Goal: Information Seeking & Learning: Learn about a topic

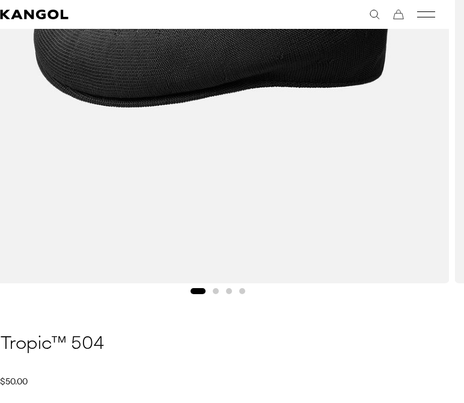
scroll to position [524, 14]
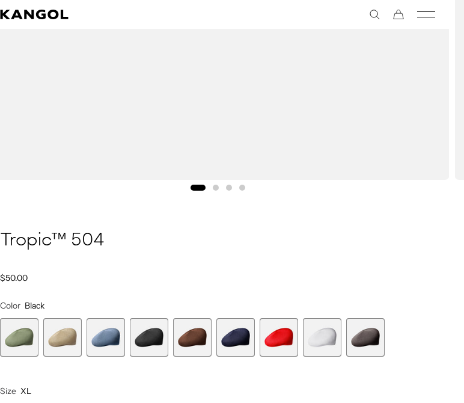
click at [141, 336] on span "4 of 9" at bounding box center [149, 337] width 38 height 38
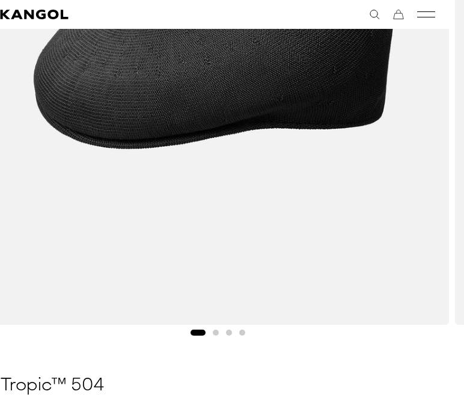
scroll to position [0, 248]
click at [226, 332] on button "Go to slide 3" at bounding box center [229, 333] width 6 height 6
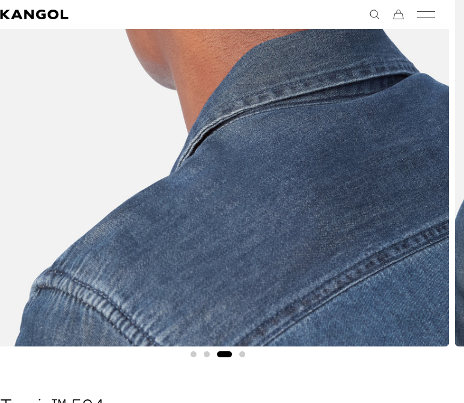
scroll to position [0, 0]
click at [203, 355] on div "Gallery Viewer" at bounding box center [217, 59] width 493 height 605
click at [204, 352] on button "Go to slide 2" at bounding box center [207, 354] width 6 height 6
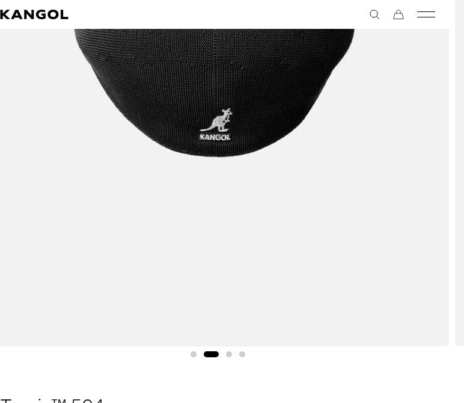
click at [207, 351] on button "Go to slide 2" at bounding box center [211, 354] width 15 height 6
click at [232, 353] on div "Gallery Viewer" at bounding box center [217, 59] width 493 height 605
click at [226, 354] on button "Go to slide 3" at bounding box center [229, 354] width 6 height 6
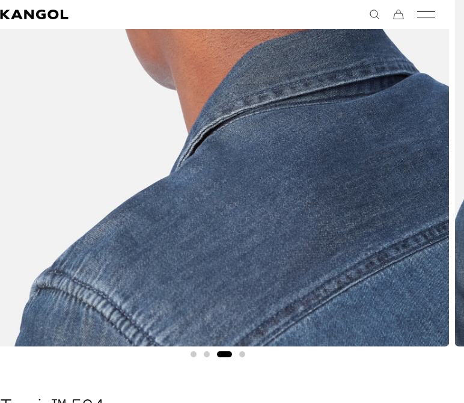
click at [240, 352] on button "Go to slide 4" at bounding box center [242, 354] width 6 height 6
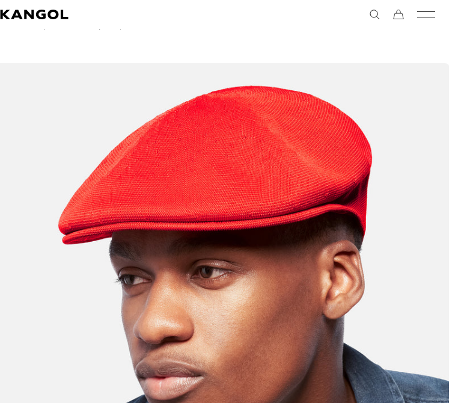
scroll to position [0, 0]
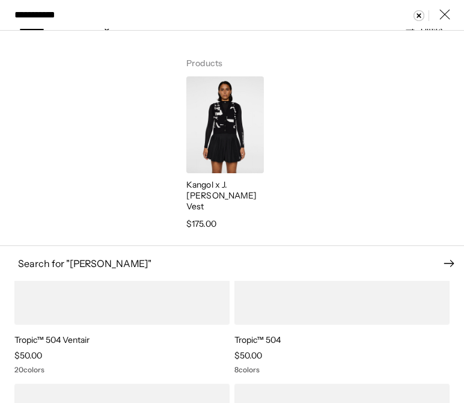
scroll to position [0, 248]
type input "**********"
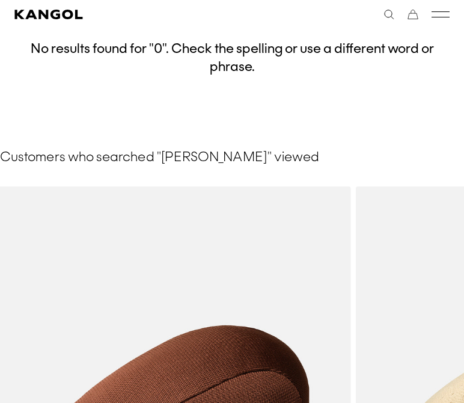
click at [429, 18] on div "**********" at bounding box center [341, 14] width 218 height 11
click at [438, 16] on icon "Mobile Menu" at bounding box center [441, 14] width 18 height 11
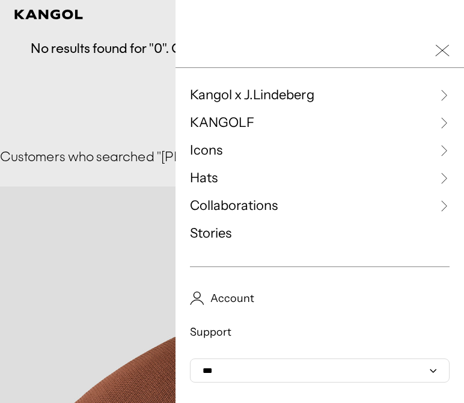
scroll to position [0, 248]
click at [263, 183] on link "Hats" at bounding box center [320, 178] width 260 height 18
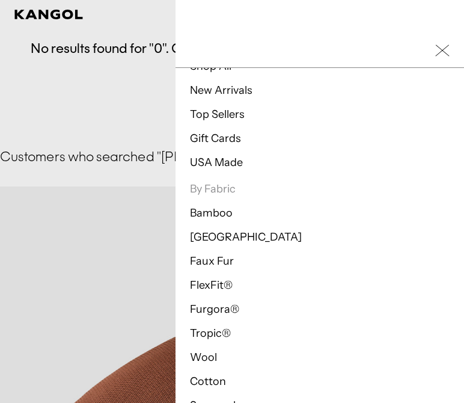
scroll to position [66, 0]
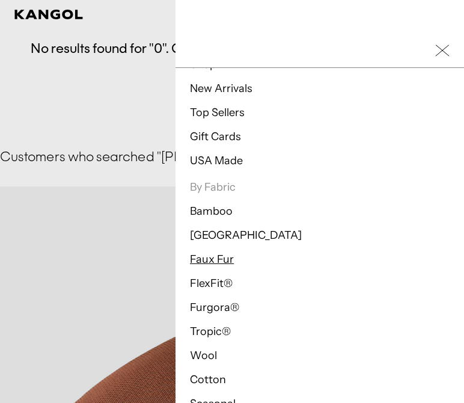
click at [221, 257] on link "Faux Fur" at bounding box center [212, 259] width 44 height 13
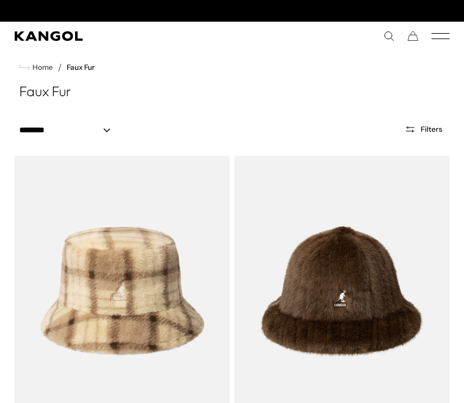
click at [440, 35] on icon "Mobile Menu" at bounding box center [441, 36] width 18 height 11
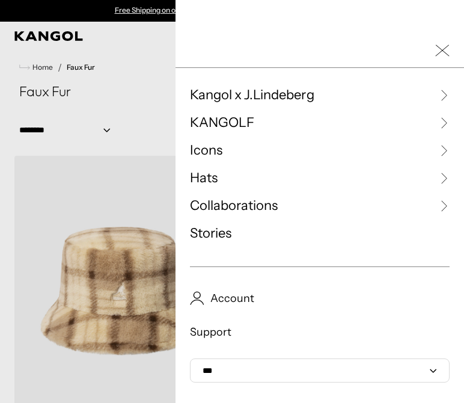
click at [281, 174] on link "Hats" at bounding box center [320, 178] width 260 height 18
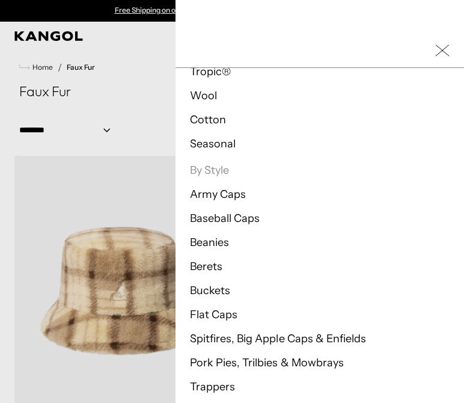
scroll to position [344, 0]
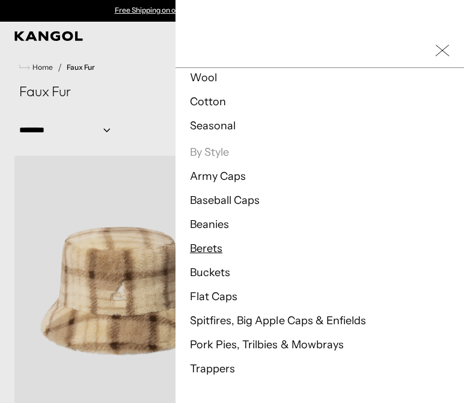
click at [207, 250] on link "Berets" at bounding box center [206, 248] width 32 height 13
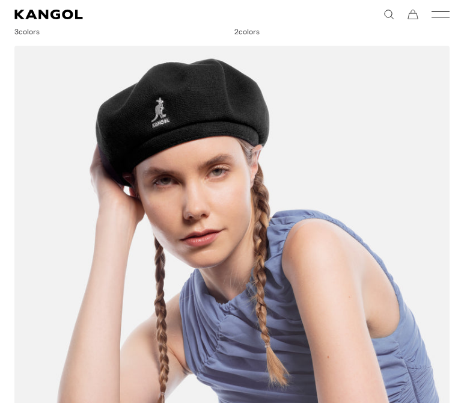
click at [297, 212] on img at bounding box center [231, 339] width 435 height 586
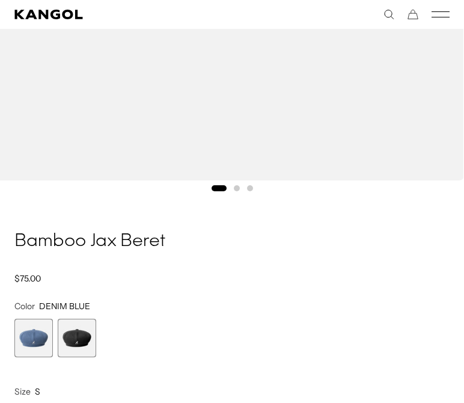
click at [78, 334] on span "2 of 2" at bounding box center [77, 338] width 38 height 38
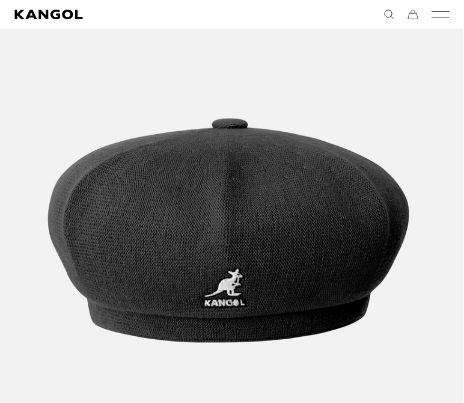
click at [436, 11] on rect "Mobile Menu" at bounding box center [441, 11] width 18 height 1
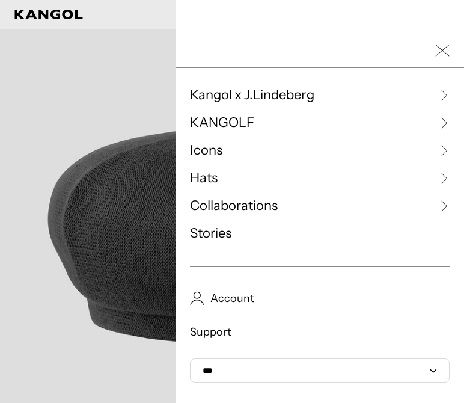
click at [221, 152] on span "Icons" at bounding box center [206, 150] width 32 height 18
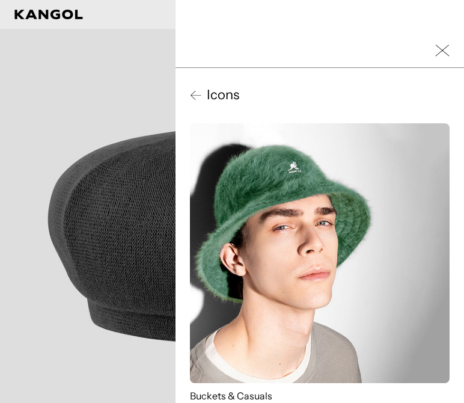
click at [441, 57] on icon "Close Mobile Nav" at bounding box center [442, 50] width 14 height 14
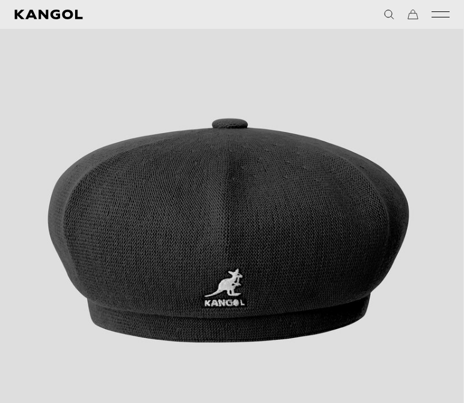
scroll to position [0, 0]
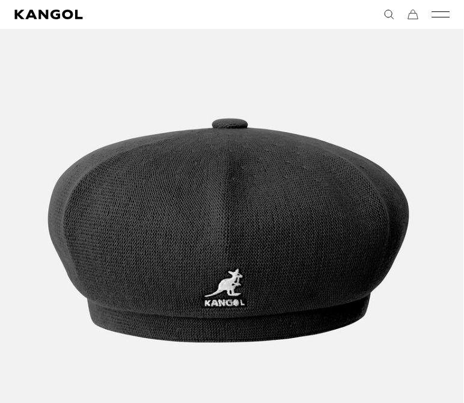
click at [436, 14] on icon "Mobile Menu" at bounding box center [441, 14] width 18 height 11
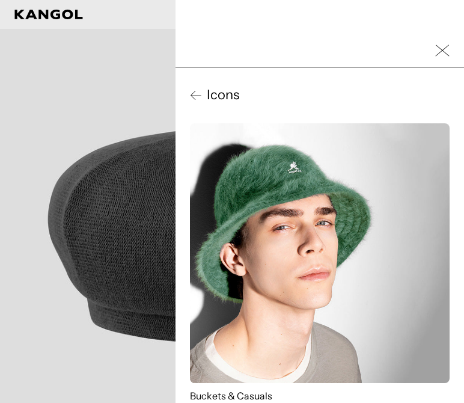
click at [198, 90] on icon at bounding box center [196, 95] width 12 height 12
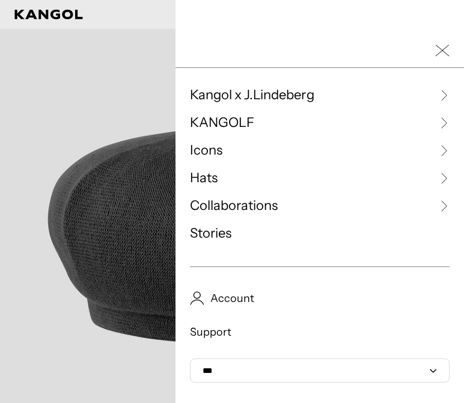
scroll to position [0, 248]
click at [271, 174] on link "Hats" at bounding box center [320, 178] width 260 height 18
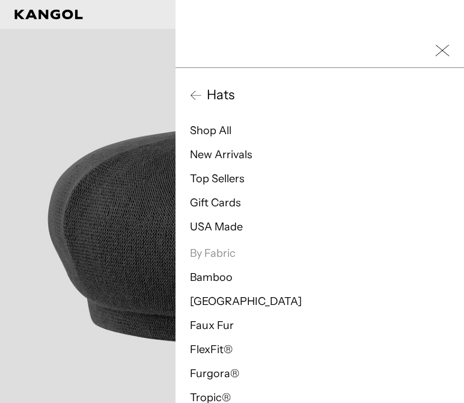
click at [200, 93] on icon at bounding box center [196, 95] width 12 height 12
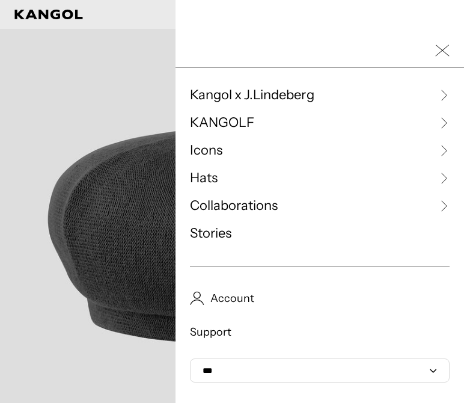
click at [363, 130] on link "KANGOLF" at bounding box center [320, 123] width 260 height 18
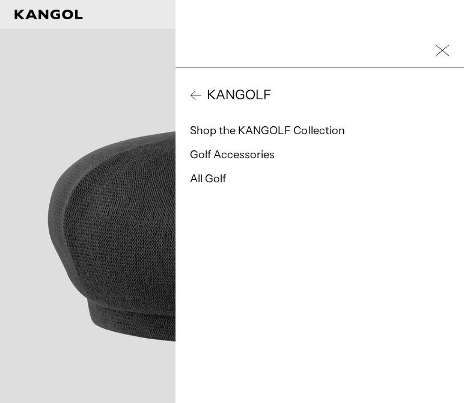
scroll to position [0, 0]
click at [251, 85] on div "KANGOLF Shop the KANGOLF Collection Golf Accessories All Golf" at bounding box center [320, 239] width 289 height 342
click at [206, 88] on span "KANGOLF" at bounding box center [236, 95] width 69 height 18
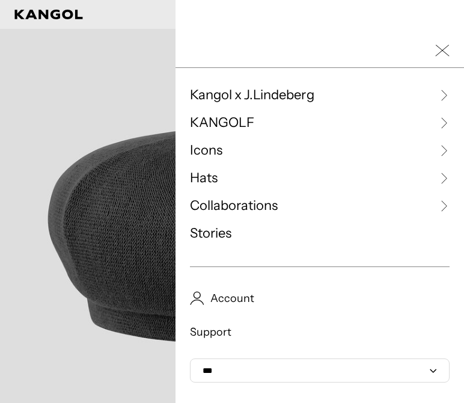
click at [265, 206] on span "Collaborations" at bounding box center [234, 206] width 88 height 18
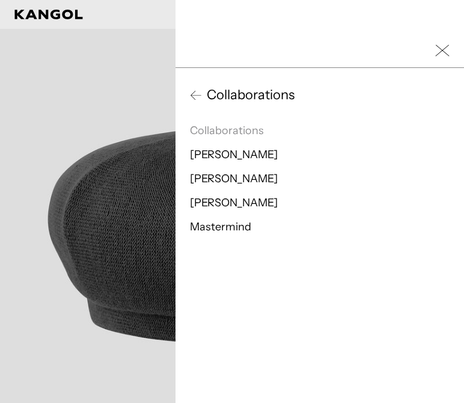
scroll to position [0, 248]
click at [446, 48] on icon "Close Mobile Nav" at bounding box center [442, 50] width 14 height 14
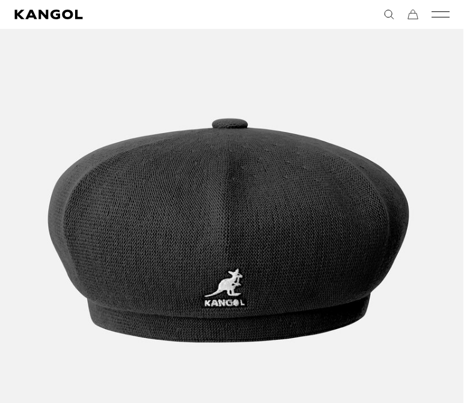
click at [384, 17] on icon "Search here" at bounding box center [389, 14] width 11 height 11
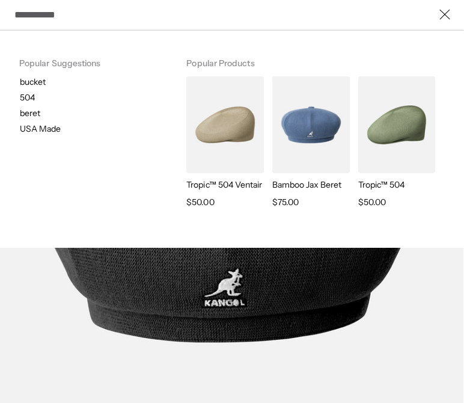
scroll to position [0, 0]
click at [25, 95] on p "504" at bounding box center [93, 97] width 147 height 11
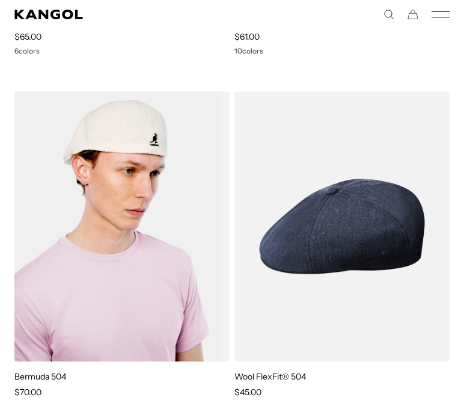
click at [141, 214] on img at bounding box center [121, 226] width 215 height 270
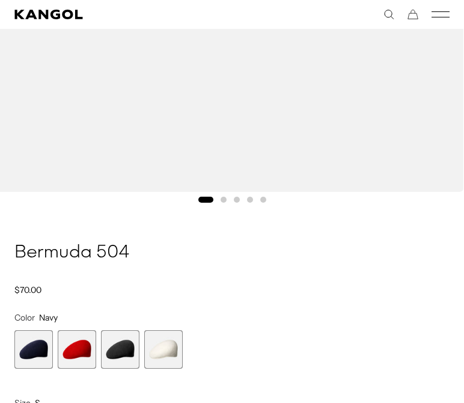
scroll to position [0, 248]
click at [109, 351] on span "3 of 4" at bounding box center [120, 349] width 38 height 38
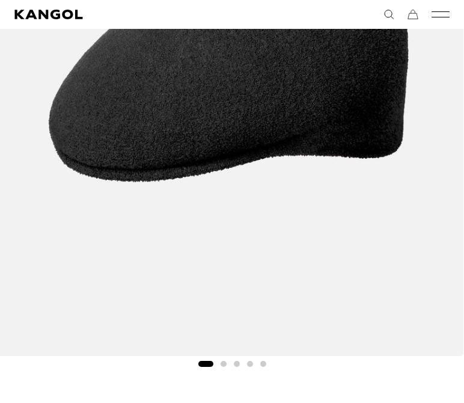
click at [230, 359] on div "Gallery Viewer" at bounding box center [232, 69] width 493 height 605
click at [225, 361] on li "Select a slide to show" at bounding box center [224, 364] width 6 height 6
click at [233, 361] on div "Gallery Viewer" at bounding box center [232, 69] width 493 height 605
click at [237, 361] on button "Go to slide 3" at bounding box center [237, 364] width 6 height 6
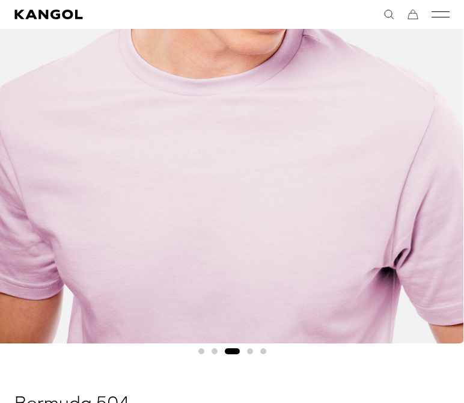
scroll to position [399, 0]
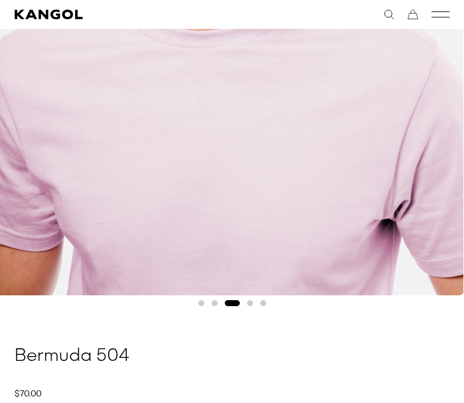
click at [213, 296] on div "Gallery Viewer" at bounding box center [232, 8] width 493 height 605
click at [214, 303] on button "Go to slide 2" at bounding box center [215, 303] width 6 height 6
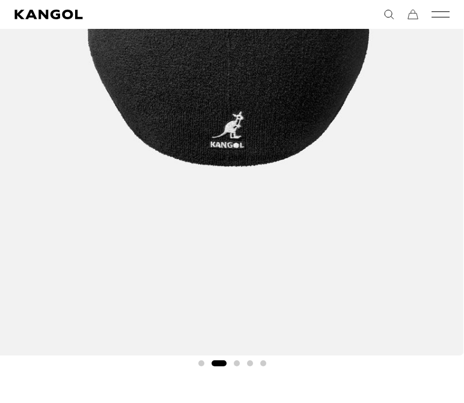
scroll to position [381, 0]
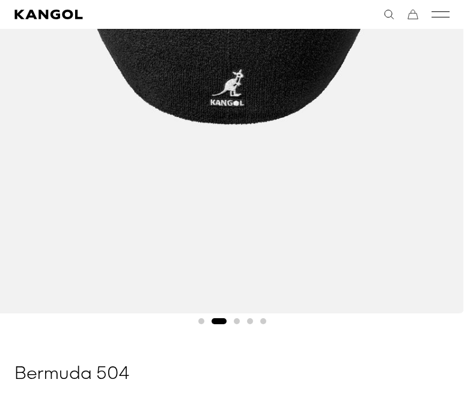
click at [245, 319] on div "Gallery Viewer" at bounding box center [232, 26] width 493 height 605
click at [247, 320] on button "Go to slide 4" at bounding box center [250, 321] width 6 height 6
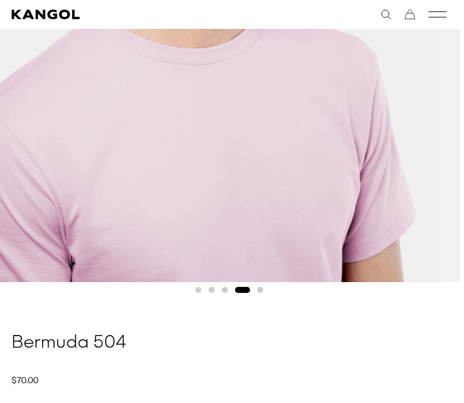
scroll to position [428, 3]
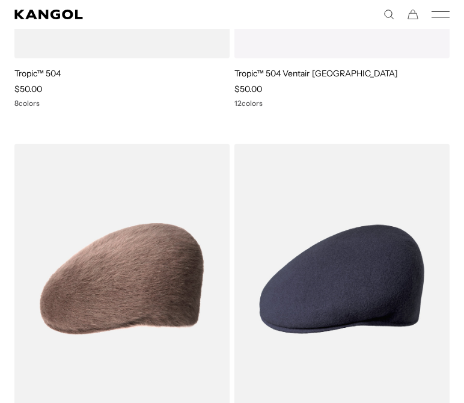
scroll to position [1126, 0]
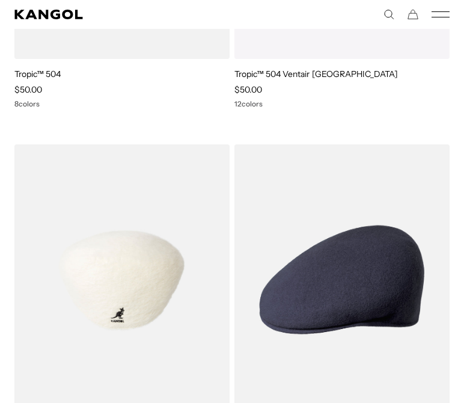
click at [162, 253] on img at bounding box center [121, 279] width 215 height 270
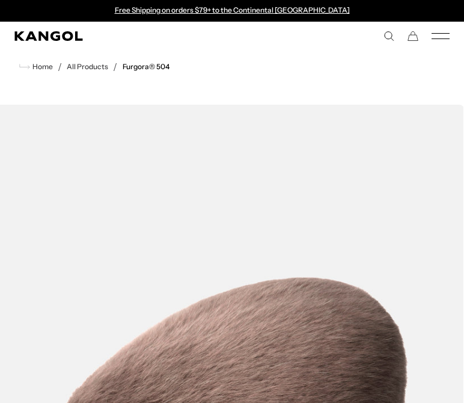
scroll to position [439, 0]
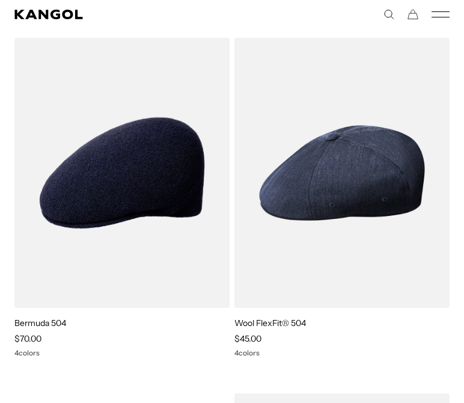
scroll to position [1568, 0]
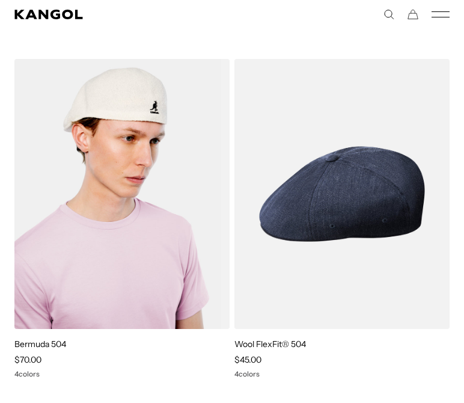
click at [97, 224] on img at bounding box center [121, 194] width 215 height 270
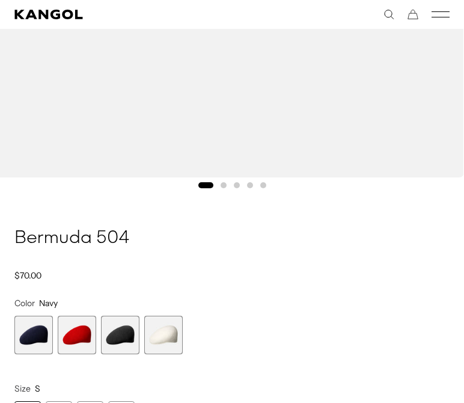
scroll to position [523, 0]
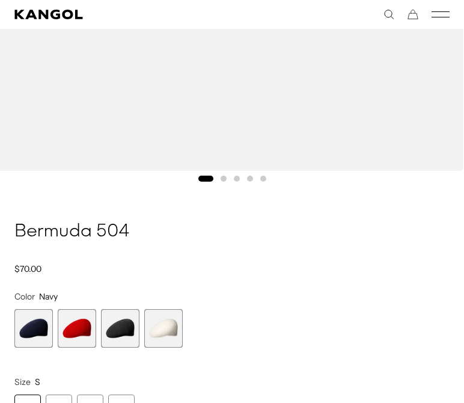
click at [118, 331] on span "3 of 4" at bounding box center [120, 328] width 38 height 38
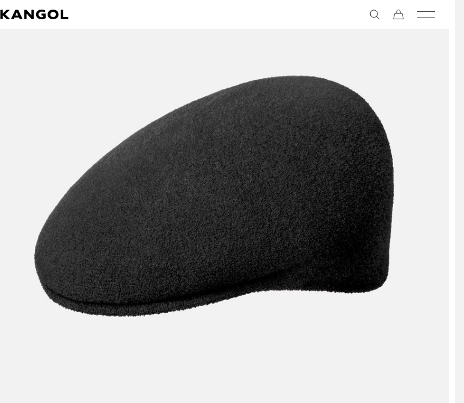
scroll to position [0, 248]
